Goal: Transaction & Acquisition: Purchase product/service

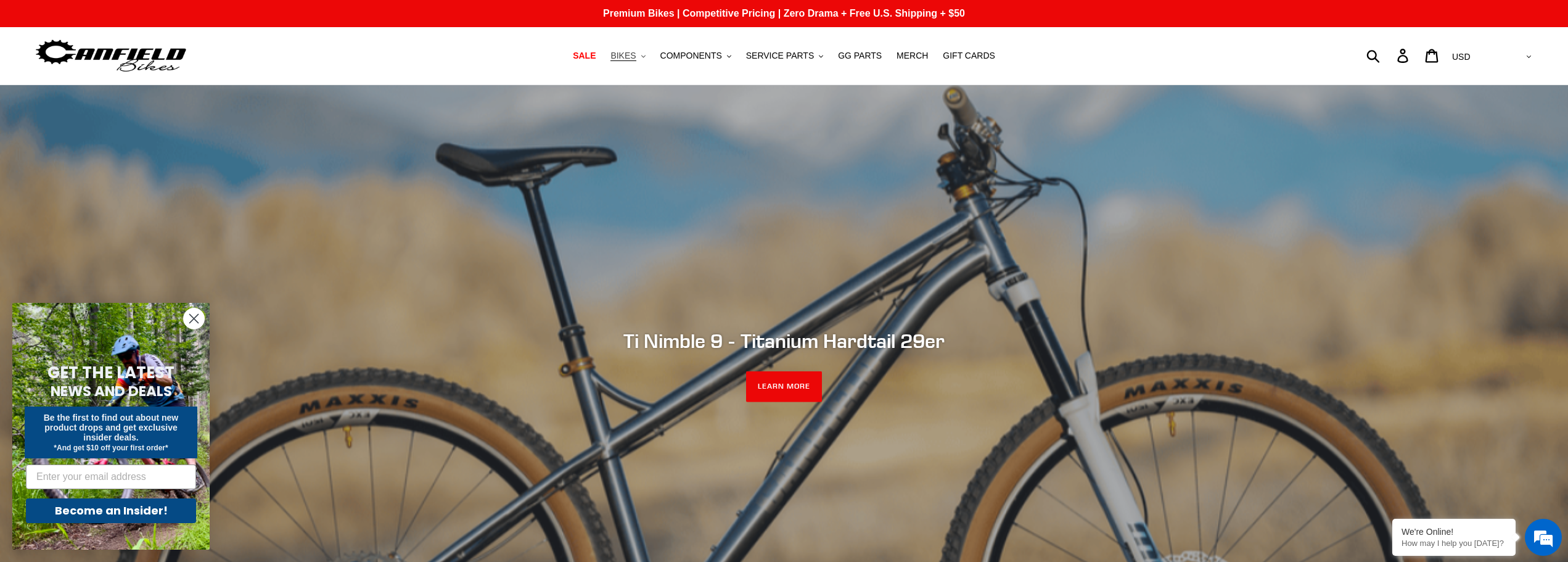
click at [634, 57] on span "BIKES" at bounding box center [623, 56] width 25 height 10
click at [718, 59] on span "COMPONENTS" at bounding box center [691, 56] width 62 height 10
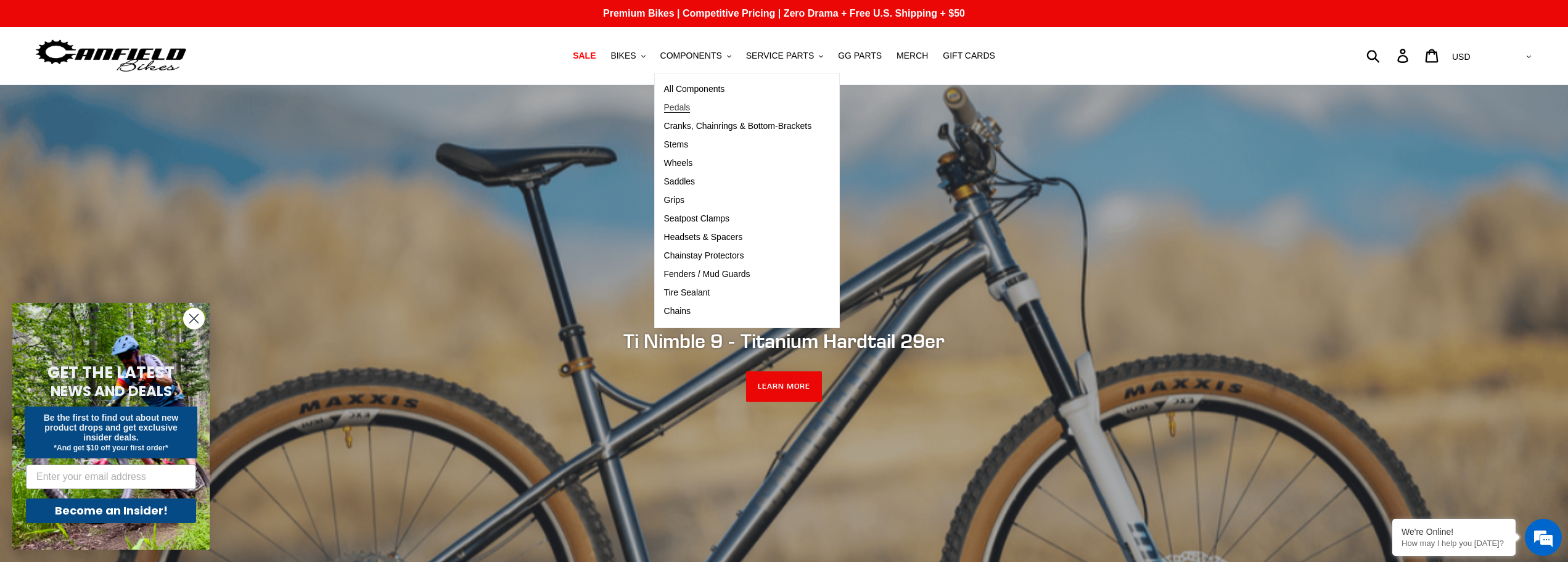
click at [690, 110] on span "Pedals" at bounding box center [677, 107] width 27 height 10
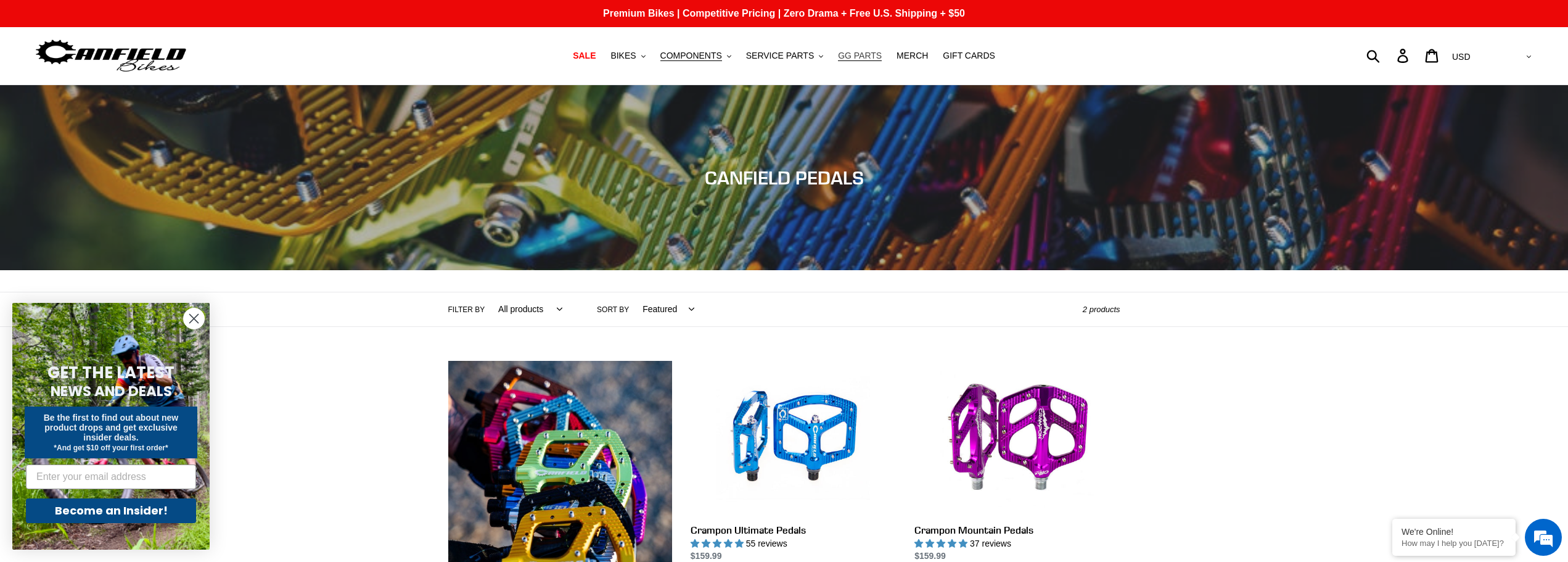
click at [849, 56] on span "GG PARTS" at bounding box center [859, 56] width 44 height 10
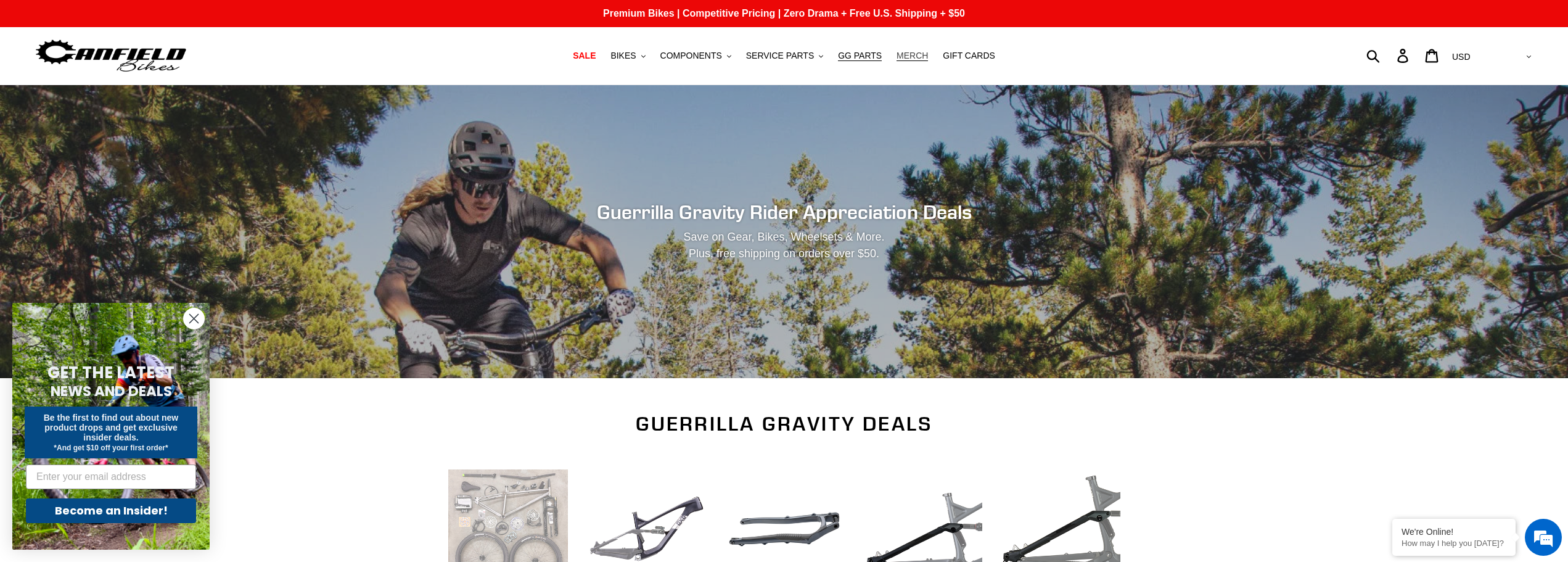
click at [899, 57] on span "MERCH" at bounding box center [912, 56] width 31 height 10
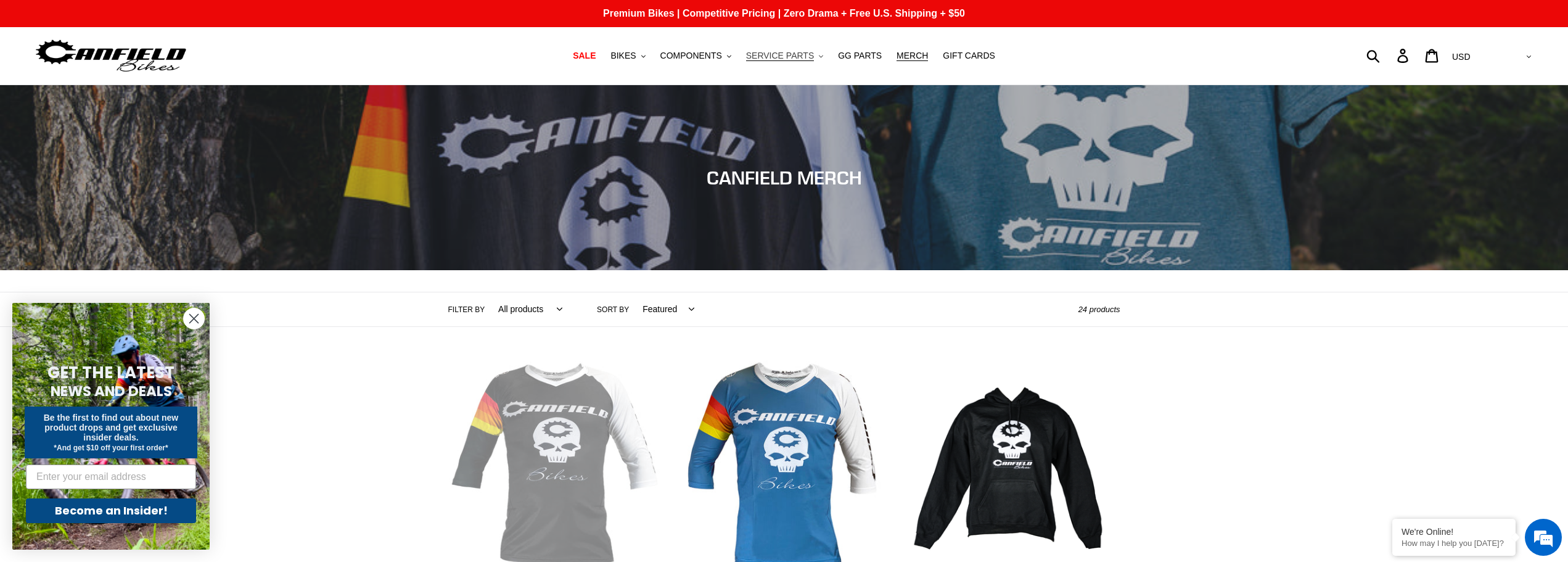
click at [782, 58] on span "SERVICE PARTS" at bounding box center [780, 56] width 68 height 10
click at [711, 56] on span "COMPONENTS" at bounding box center [691, 56] width 62 height 10
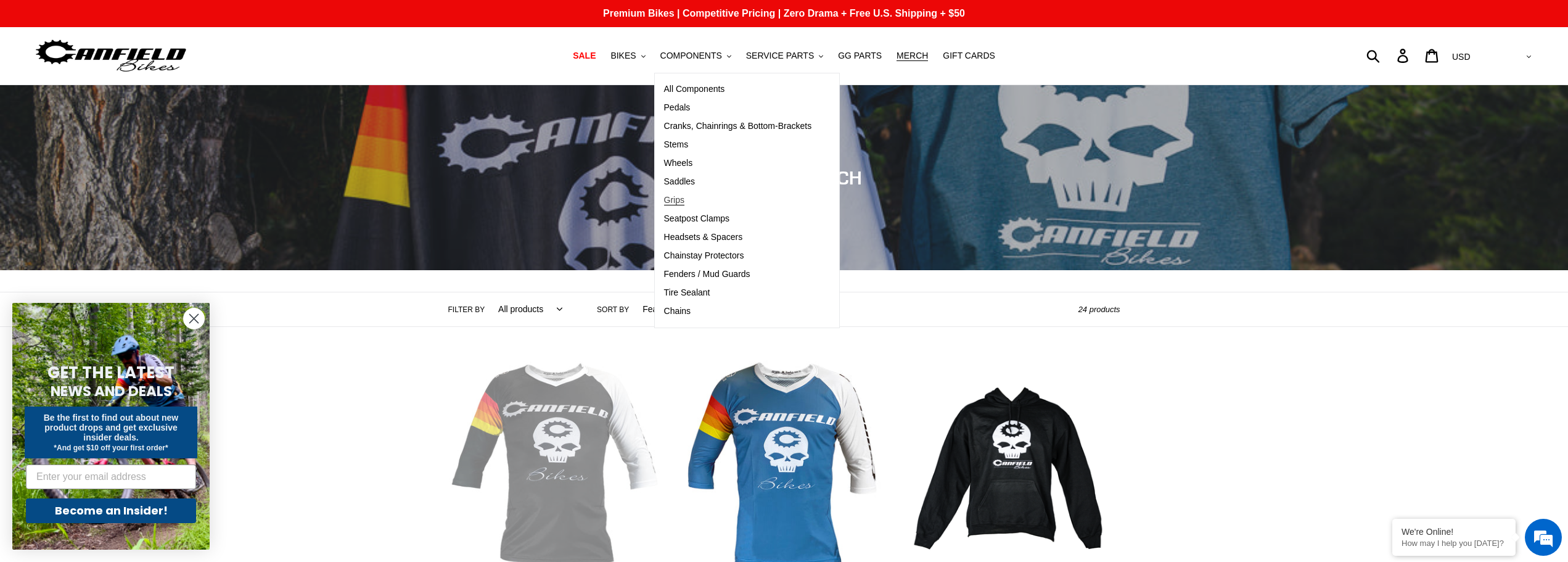
click at [684, 203] on span "Grips" at bounding box center [674, 200] width 20 height 10
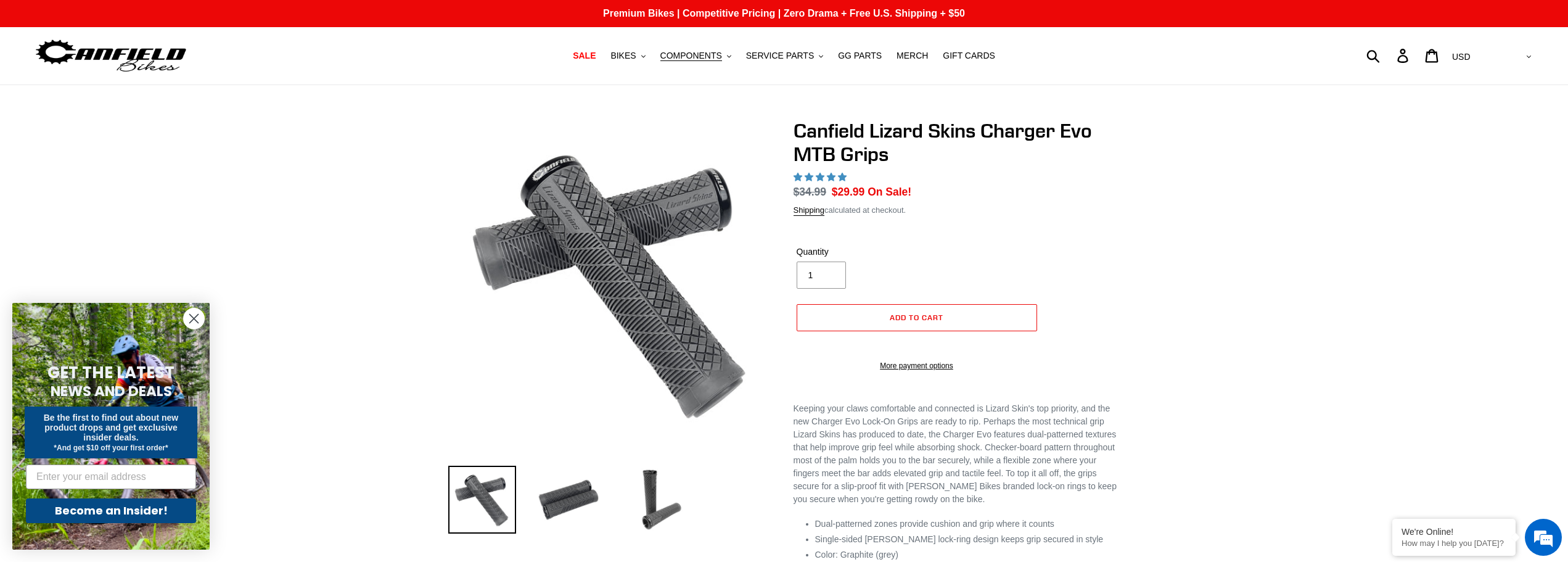
select select "highest-rating"
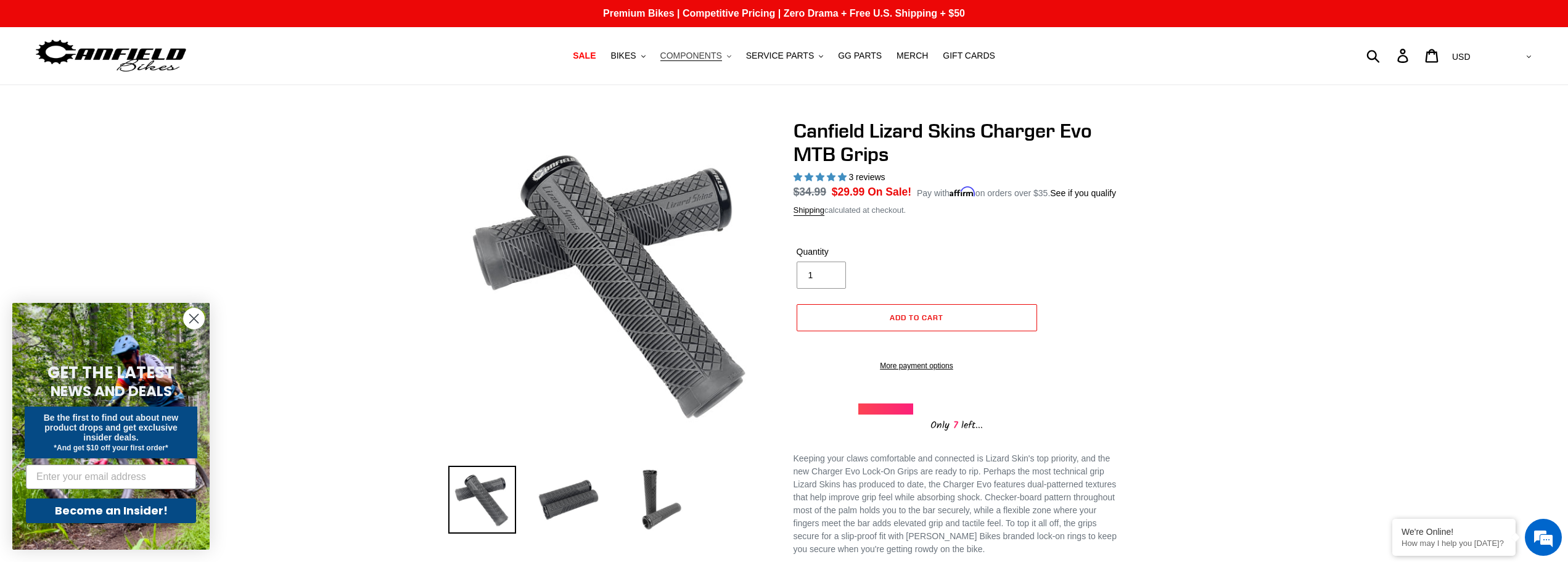
click at [709, 59] on span "COMPONENTS" at bounding box center [691, 56] width 62 height 10
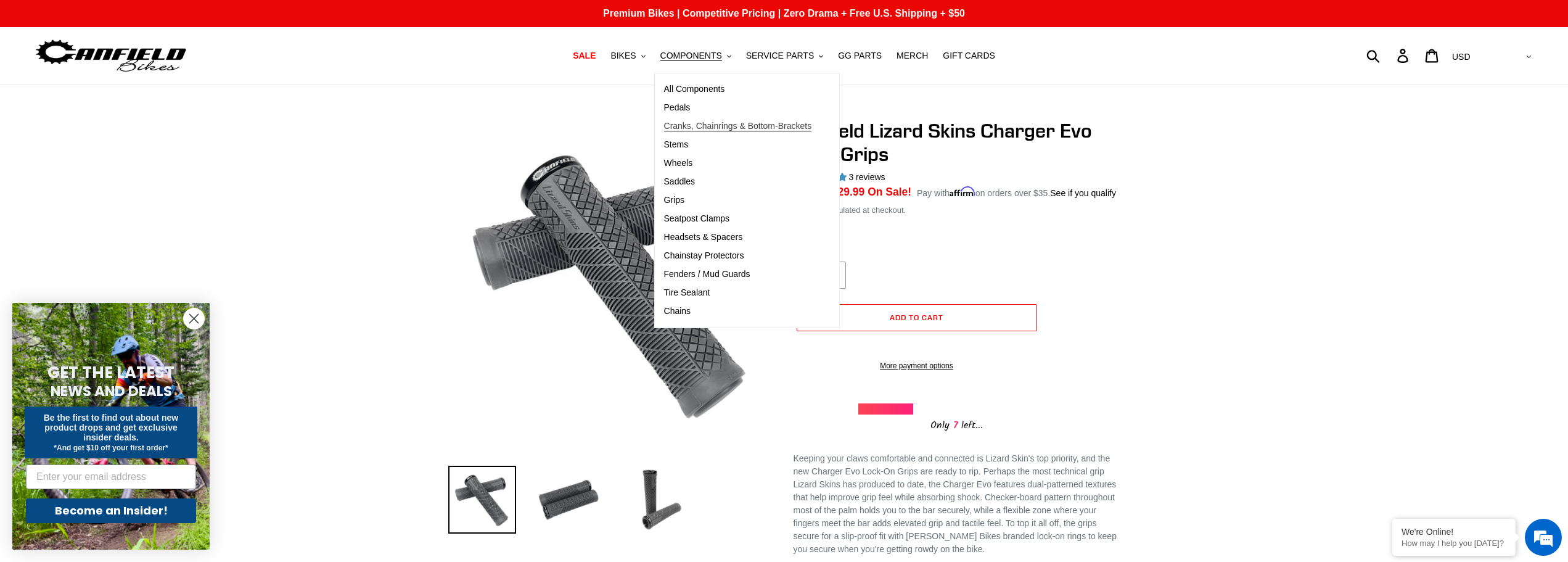
click at [735, 124] on span "Cranks, Chainrings & Bottom-Brackets" at bounding box center [738, 126] width 148 height 10
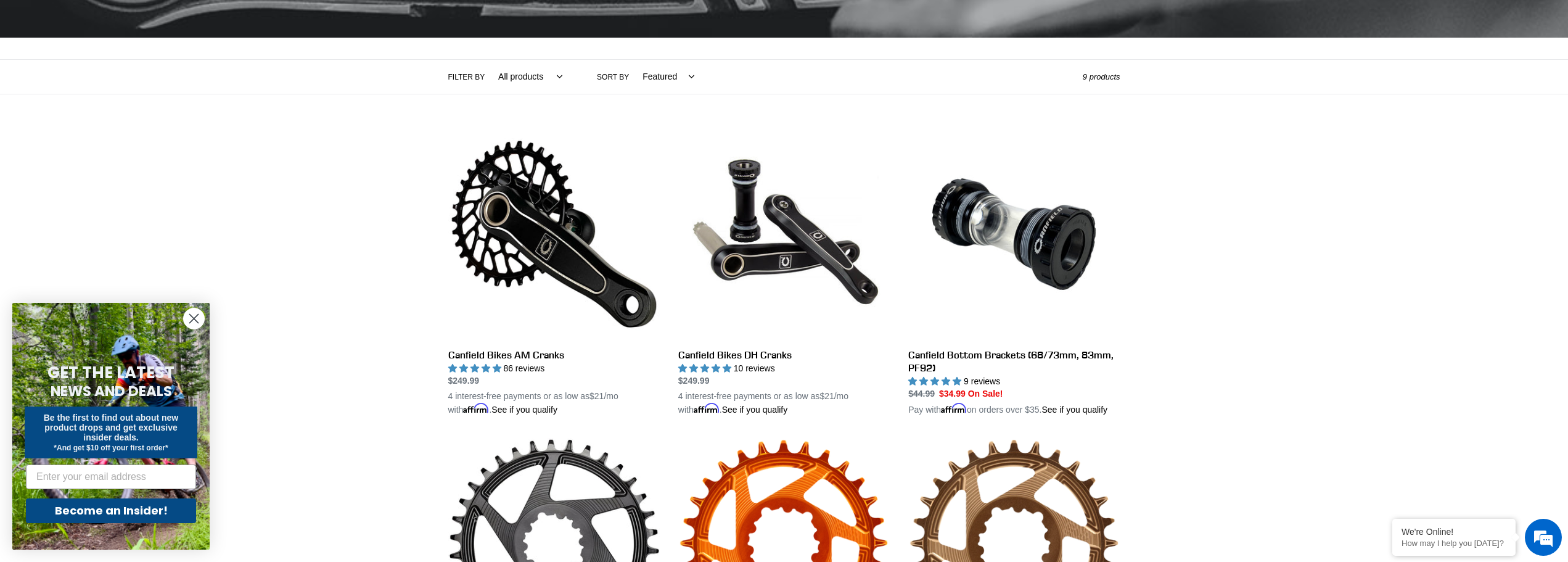
scroll to position [201, 0]
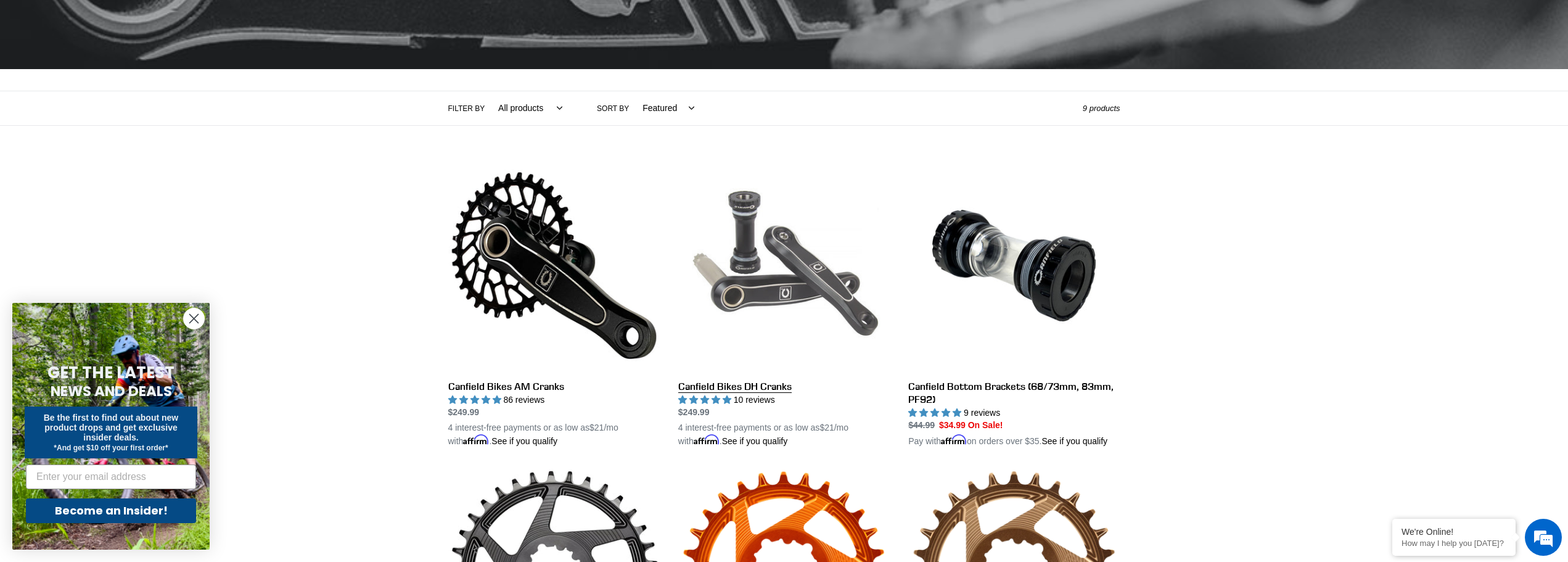
click at [797, 267] on link "Canfield Bikes DH Cranks" at bounding box center [784, 304] width 212 height 288
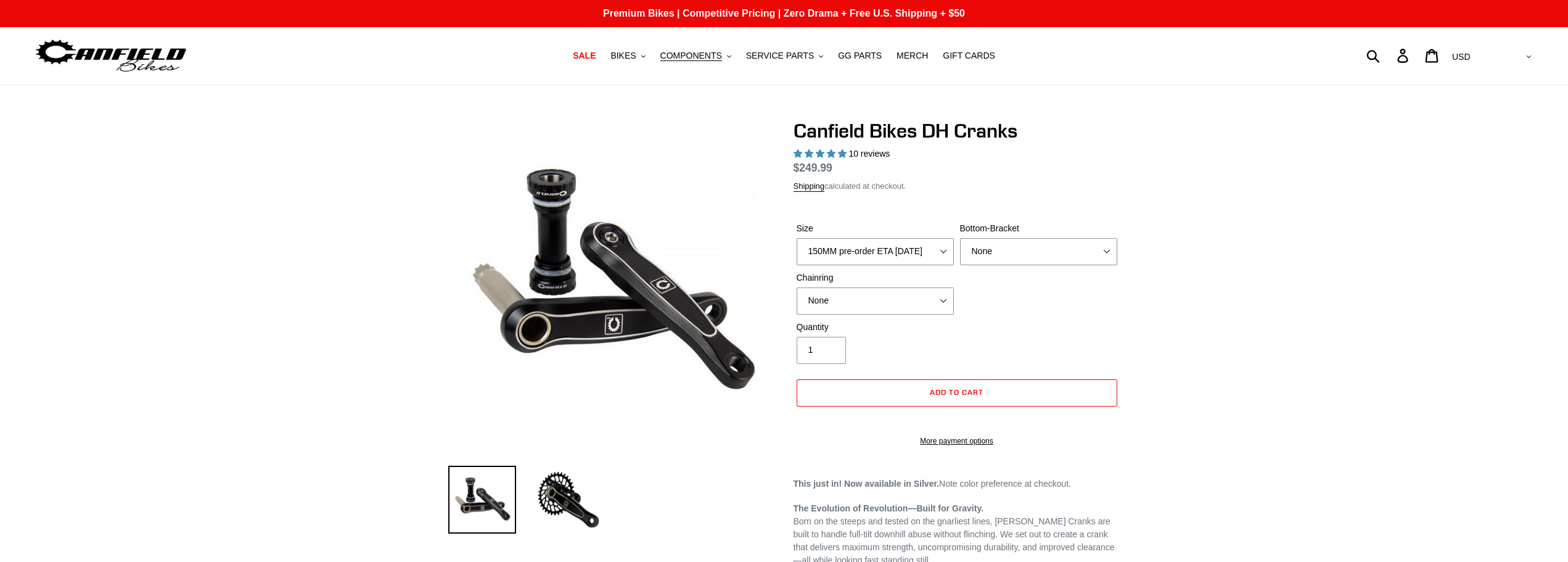
select select "highest-rating"
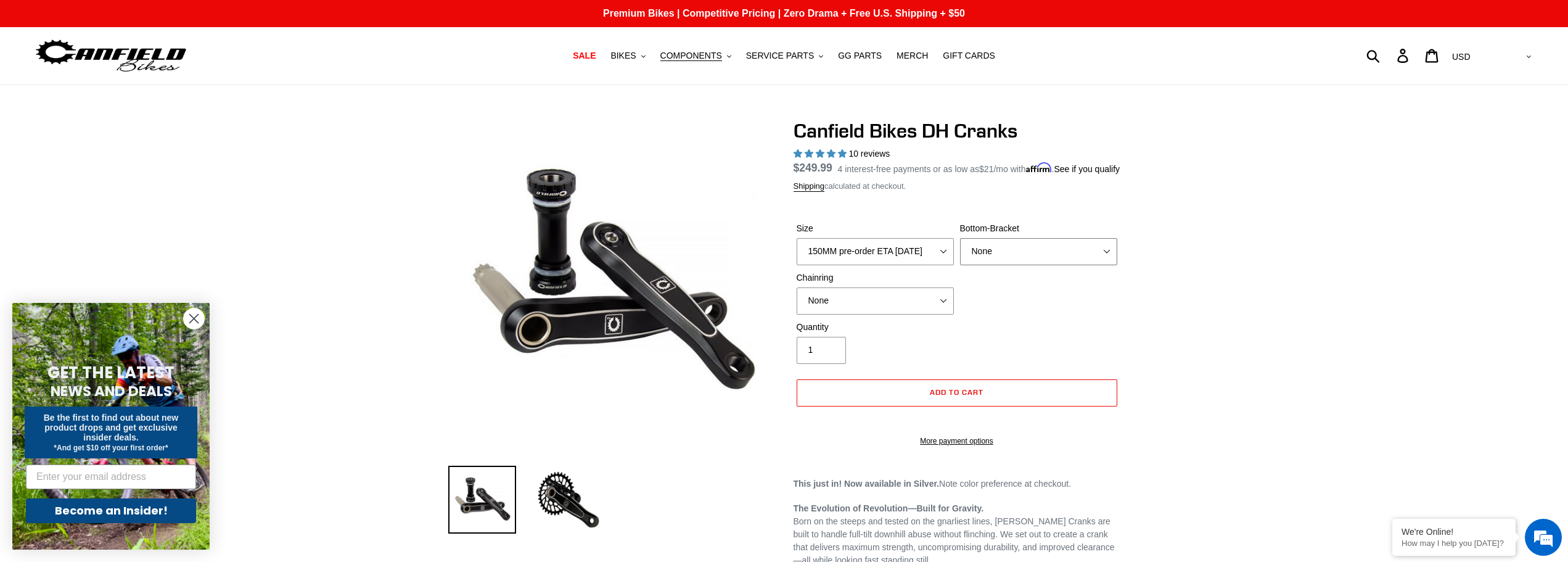
click at [1108, 264] on select "None BSA Threaded 83mm" at bounding box center [1038, 252] width 157 height 27
click at [938, 314] on select "None 34t Round" at bounding box center [875, 301] width 157 height 27
click at [1061, 266] on select "None BSA Threaded 83mm" at bounding box center [1038, 252] width 157 height 27
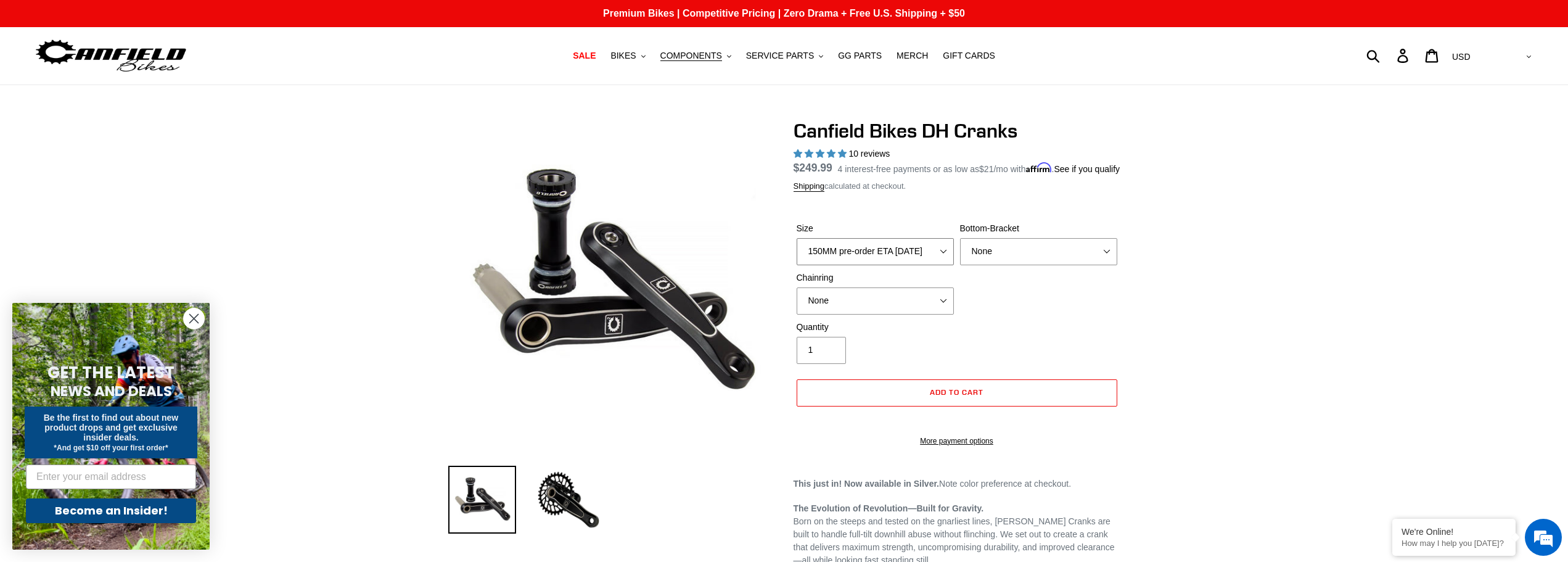
click at [917, 266] on select "150MM pre-order ETA 9/30/25 155MM pre-order ETA 9/30/25 160MM 165MM" at bounding box center [875, 252] width 157 height 27
select select "155MM pre-order ETA 9/30/25"
click at [797, 253] on select "150MM pre-order ETA 9/30/25 155MM pre-order ETA 9/30/25 160MM 165MM" at bounding box center [875, 252] width 157 height 27
click at [968, 396] on span "Add to cart" at bounding box center [956, 392] width 54 height 9
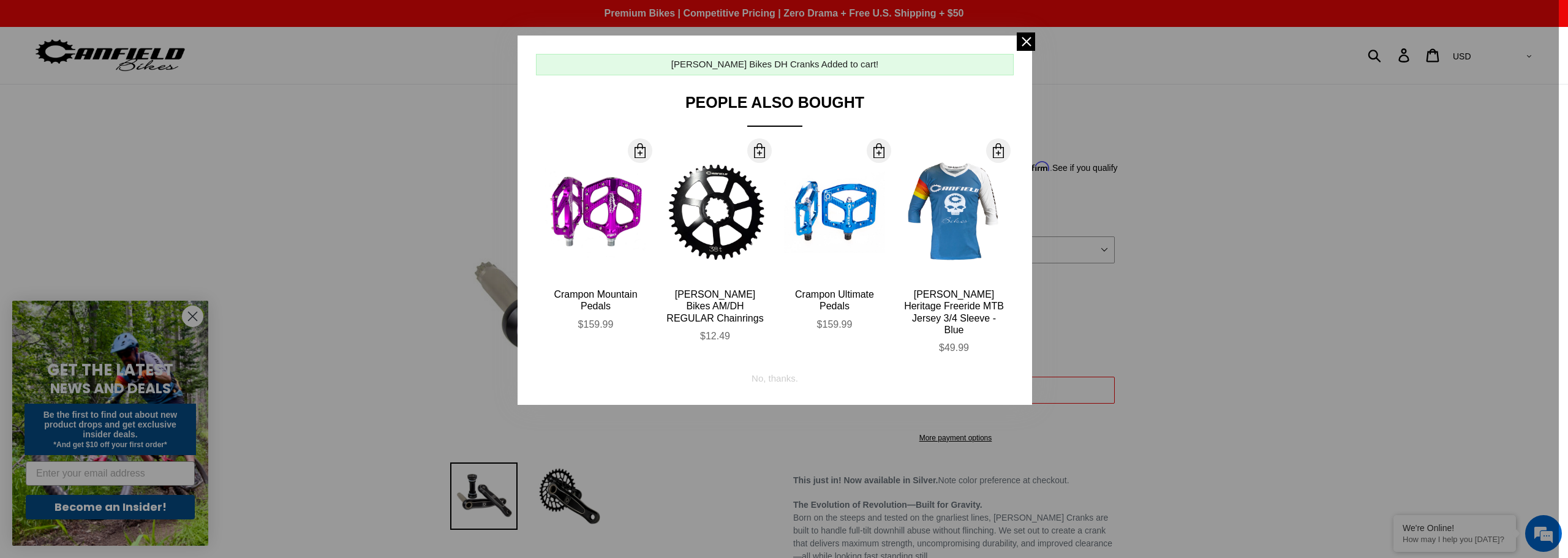
click at [1022, 42] on span at bounding box center [1026, 42] width 18 height 18
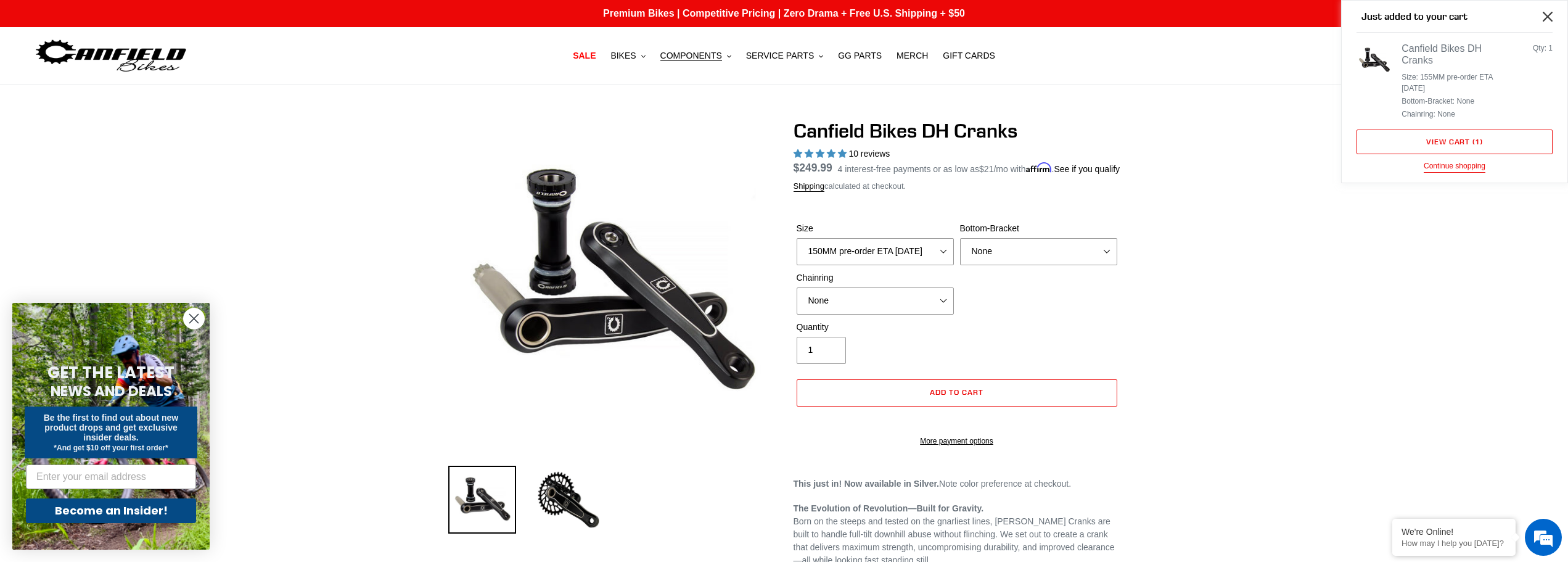
click at [1548, 15] on icon "Close" at bounding box center [1548, 17] width 10 height 10
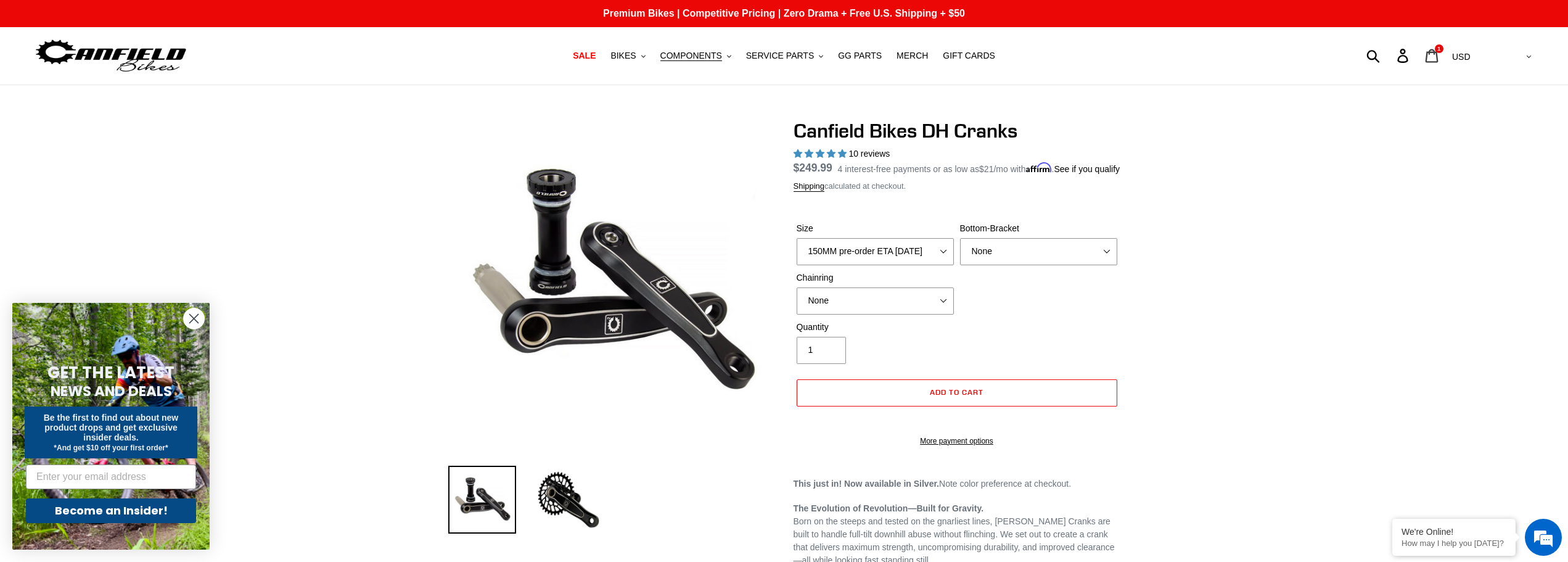
click at [1443, 52] on div "1 items" at bounding box center [1439, 49] width 9 height 9
